Goal: Task Accomplishment & Management: Manage account settings

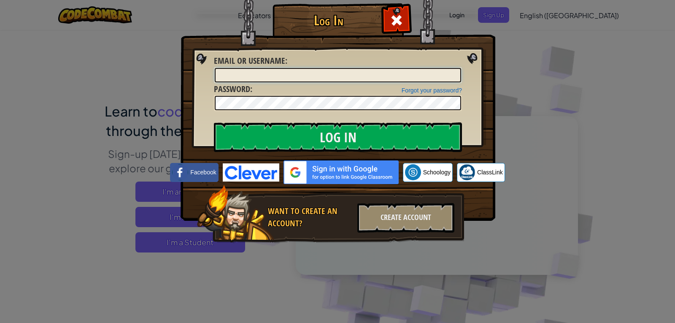
click at [366, 75] on input "Email or Username :" at bounding box center [338, 75] width 246 height 14
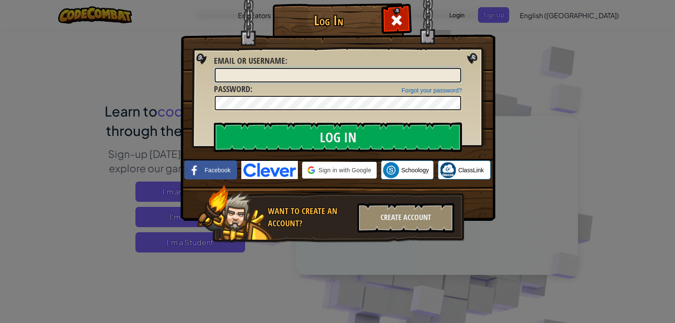
type input "[EMAIL_ADDRESS][DOMAIN_NAME]"
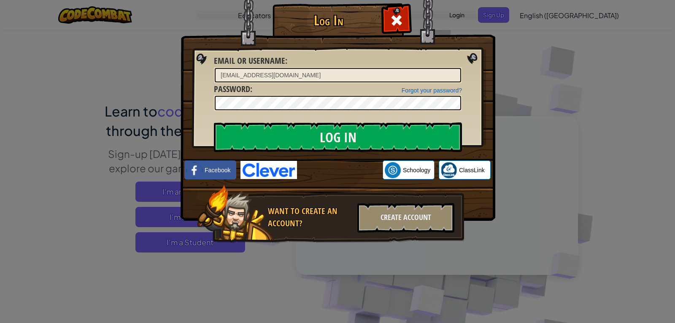
drag, startPoint x: 354, startPoint y: 88, endPoint x: 199, endPoint y: 115, distance: 157.3
click at [199, 115] on img at bounding box center [338, 98] width 315 height 246
click at [213, 97] on div "Log In Unknown Error Email or Username : [EMAIL_ADDRESS][DOMAIN_NAME] Forgot yo…" at bounding box center [337, 136] width 281 height 246
click at [214, 122] on input "Log In" at bounding box center [338, 137] width 248 height 30
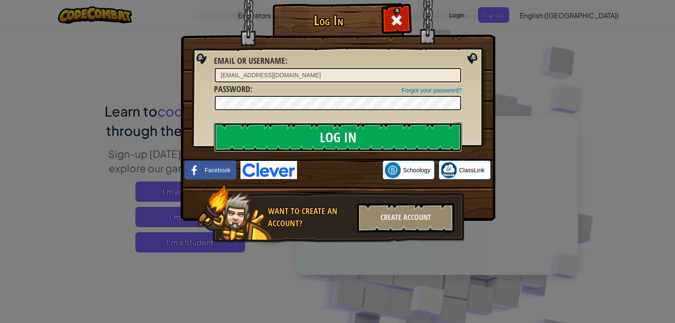
click at [281, 146] on input "Log In" at bounding box center [338, 137] width 248 height 30
